Goal: Information Seeking & Learning: Learn about a topic

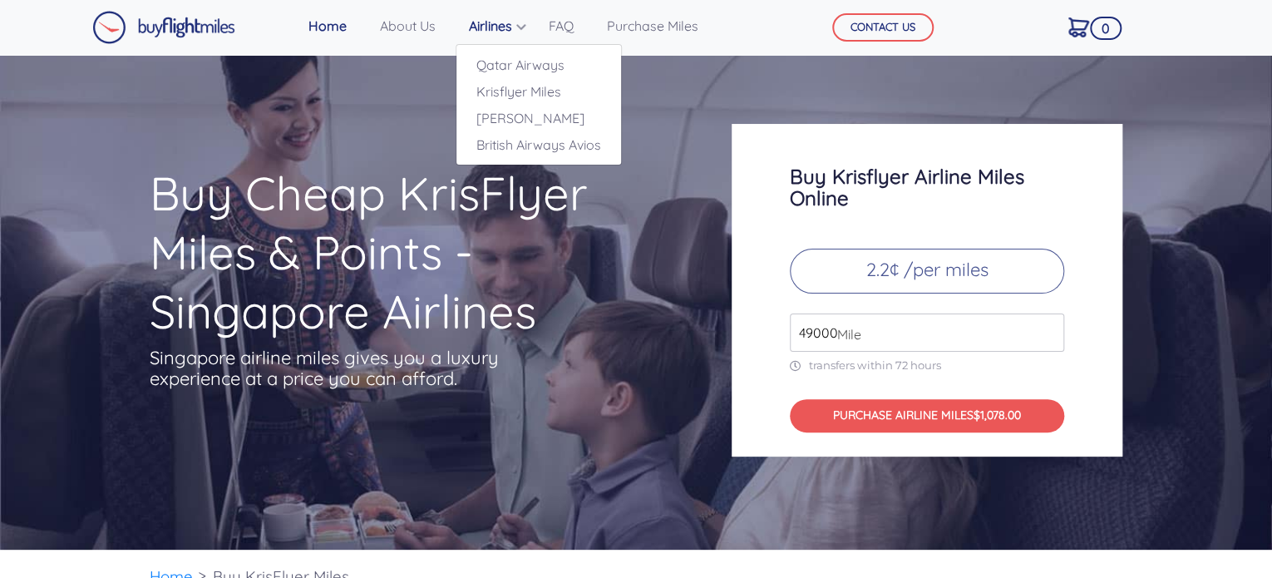
click at [503, 34] on link "Airlines" at bounding box center [492, 25] width 60 height 33
click at [510, 120] on link "[PERSON_NAME]" at bounding box center [538, 118] width 165 height 27
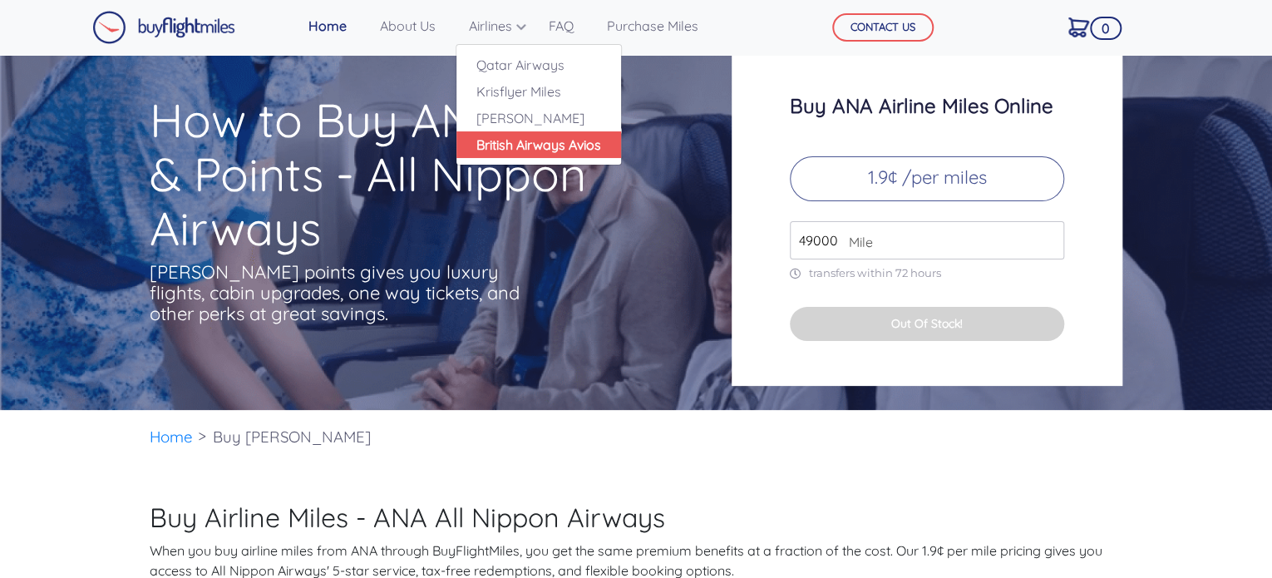
click at [502, 136] on link "British Airways Avios" at bounding box center [538, 144] width 165 height 27
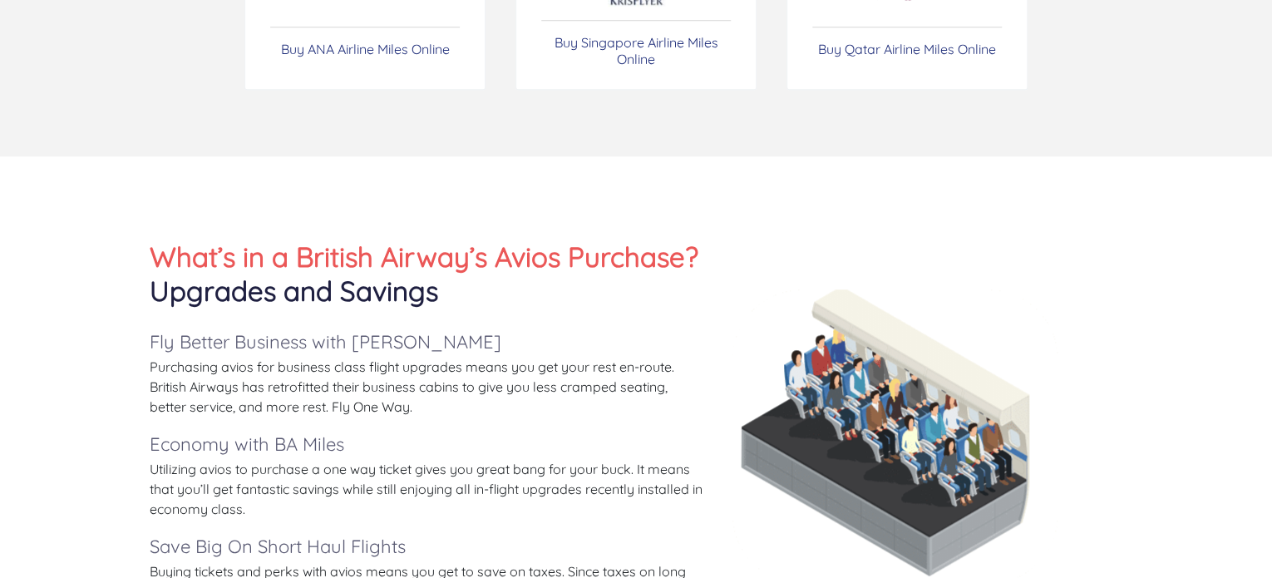
scroll to position [914, 0]
